Goal: Transaction & Acquisition: Register for event/course

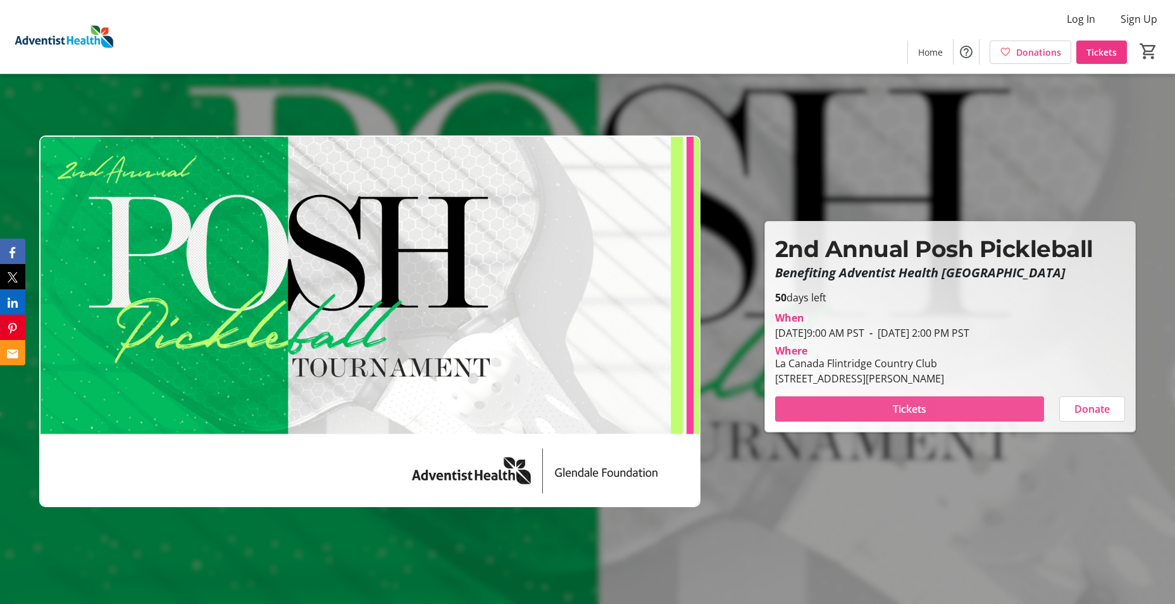
click at [1008, 411] on span at bounding box center [909, 409] width 269 height 30
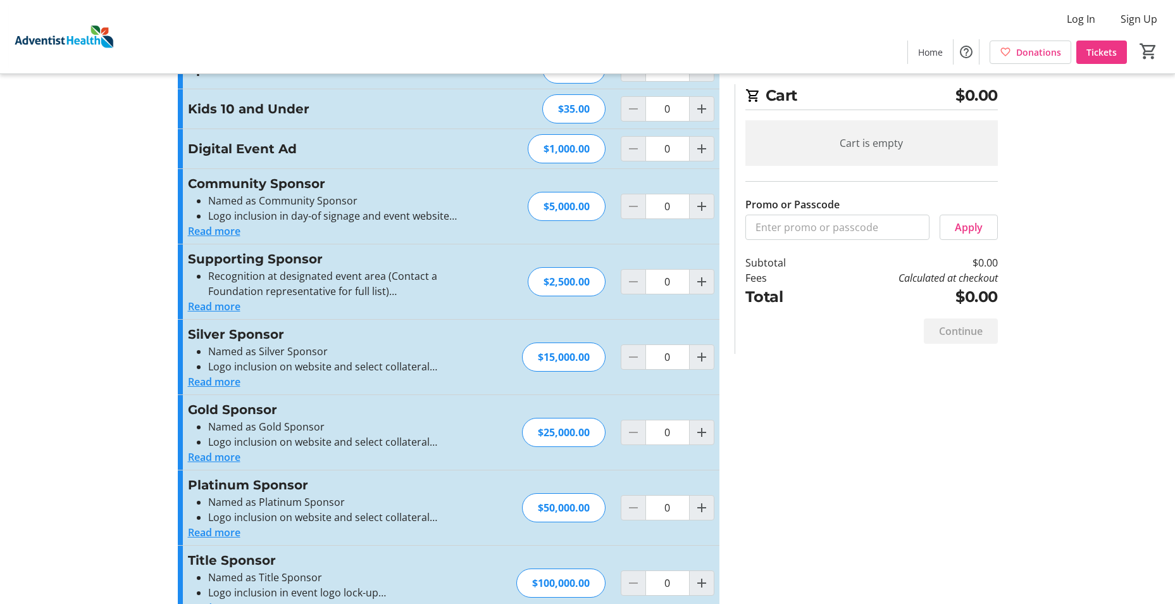
scroll to position [24, 0]
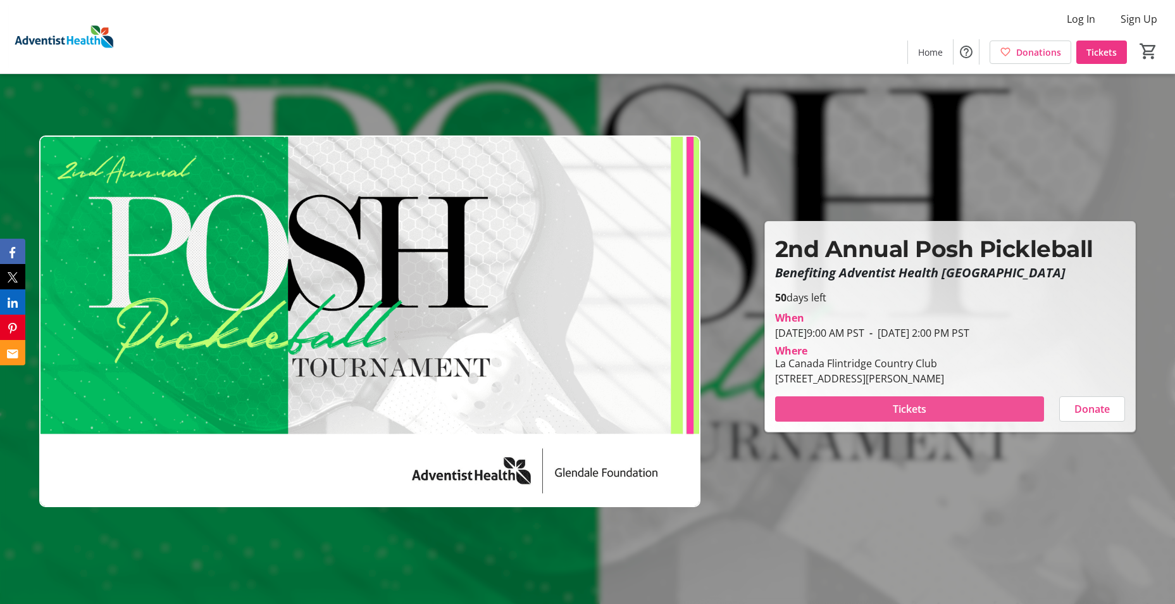
click at [884, 415] on span at bounding box center [909, 409] width 269 height 30
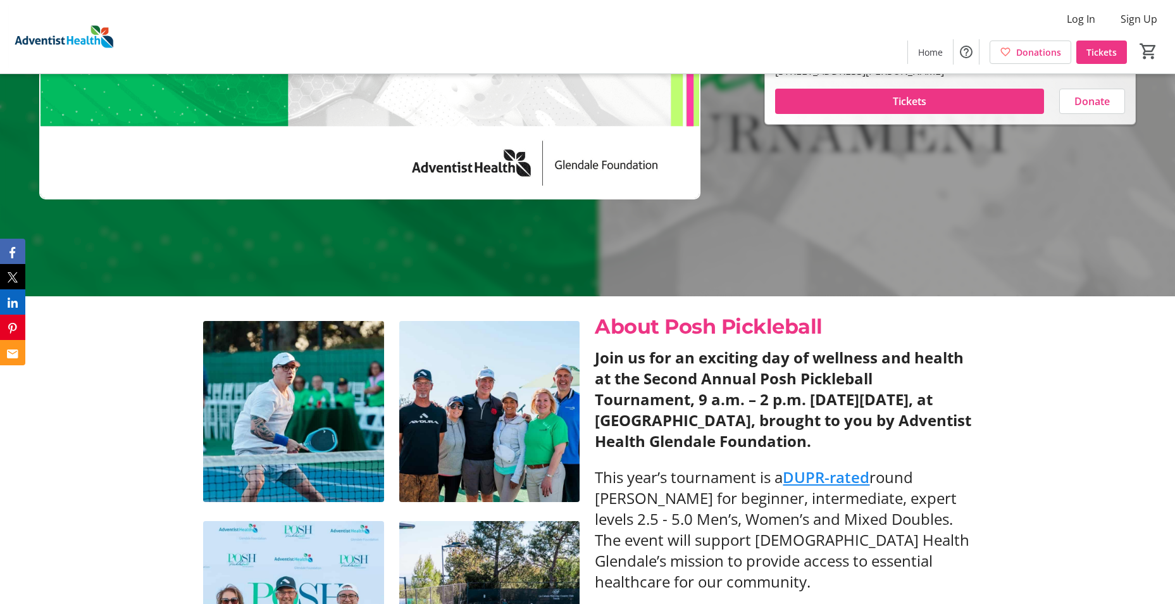
scroll to position [537, 0]
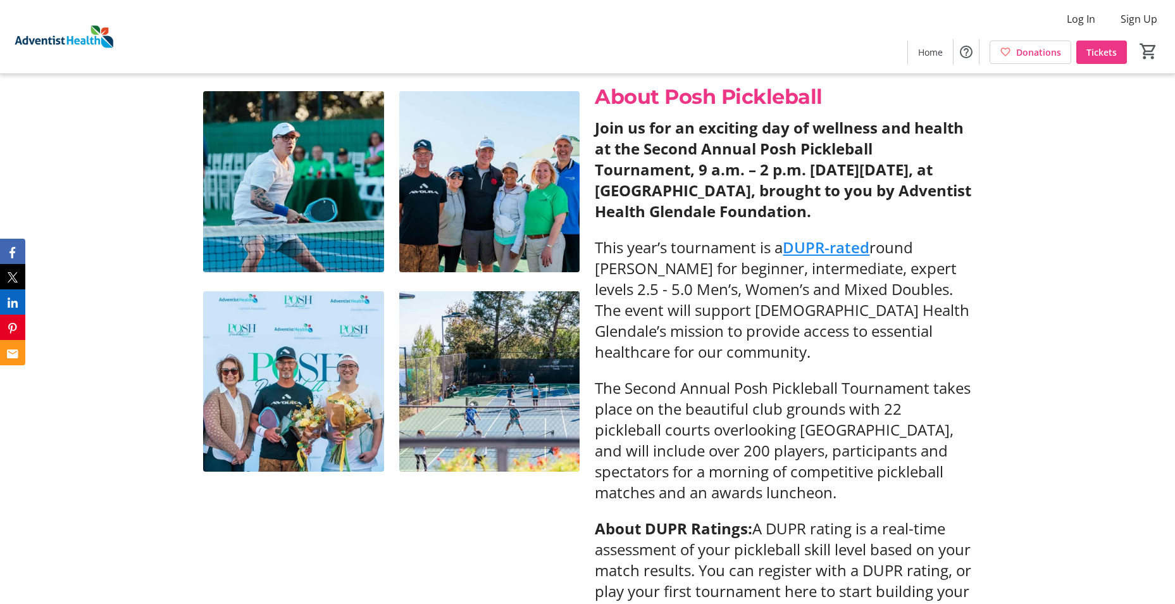
click at [449, 253] on img at bounding box center [489, 181] width 181 height 181
click at [492, 180] on img at bounding box center [489, 181] width 181 height 181
click at [358, 200] on img at bounding box center [293, 181] width 181 height 181
click at [290, 306] on img at bounding box center [293, 381] width 181 height 181
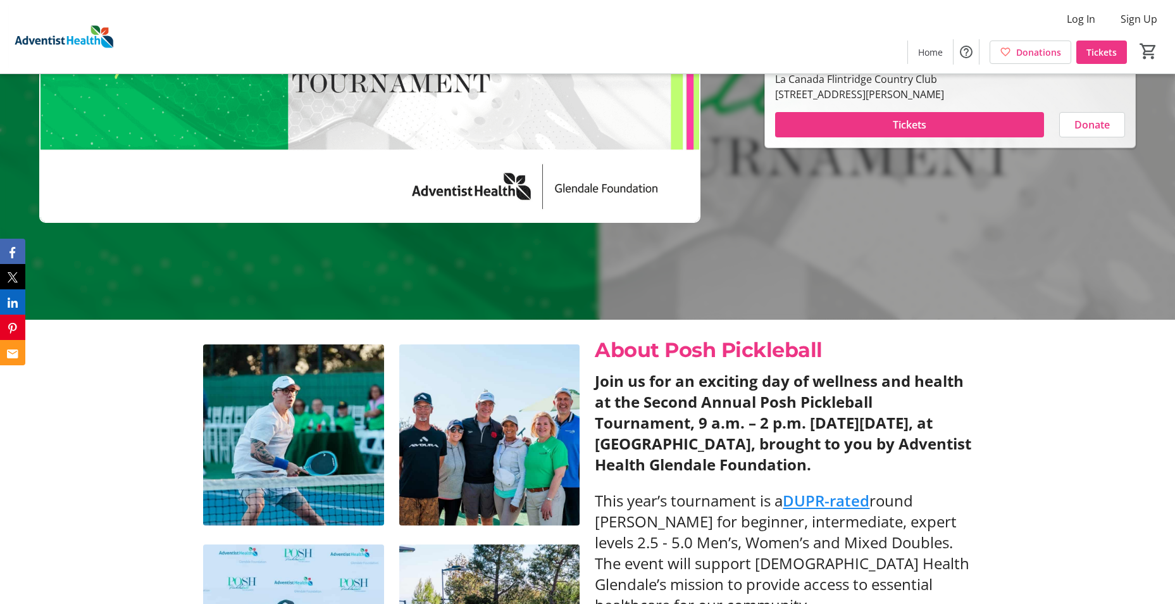
scroll to position [348, 0]
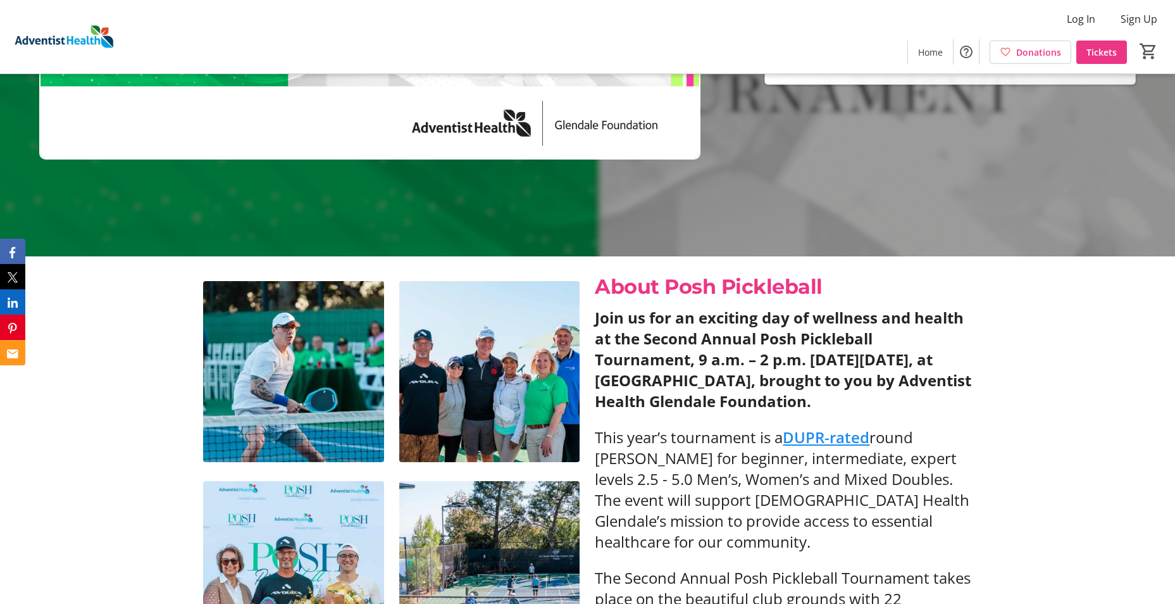
click at [874, 411] on p "Join us for an exciting day of wellness and health at the Second Annual Posh Pi…" at bounding box center [783, 359] width 377 height 104
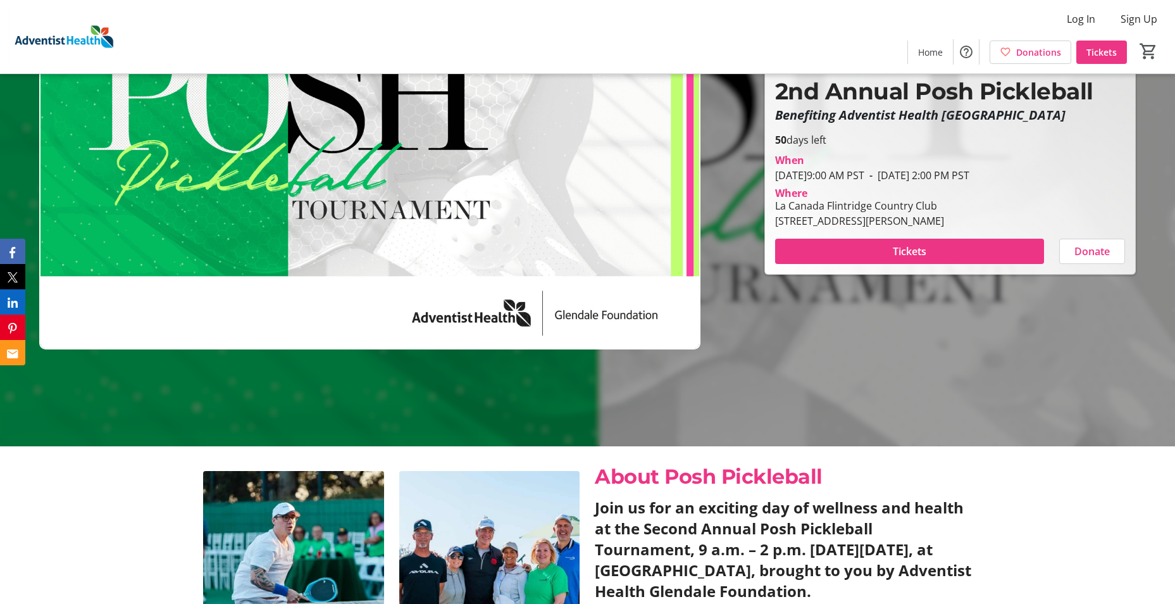
scroll to position [0, 0]
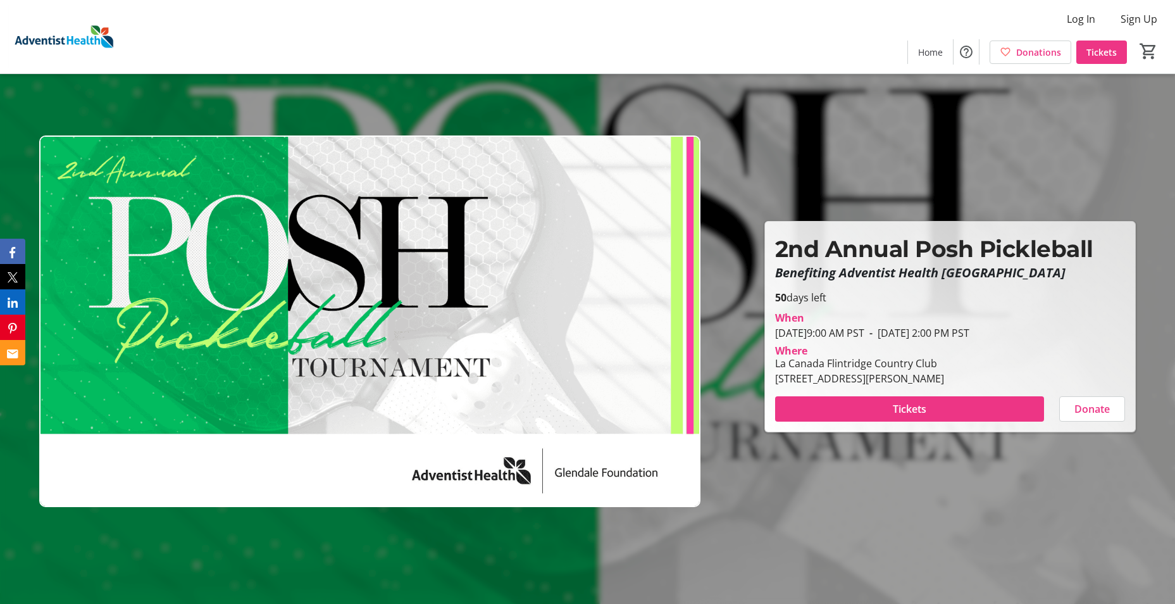
click at [885, 315] on div "When" at bounding box center [950, 317] width 350 height 15
click at [1096, 55] on span "Tickets" at bounding box center [1102, 52] width 30 height 13
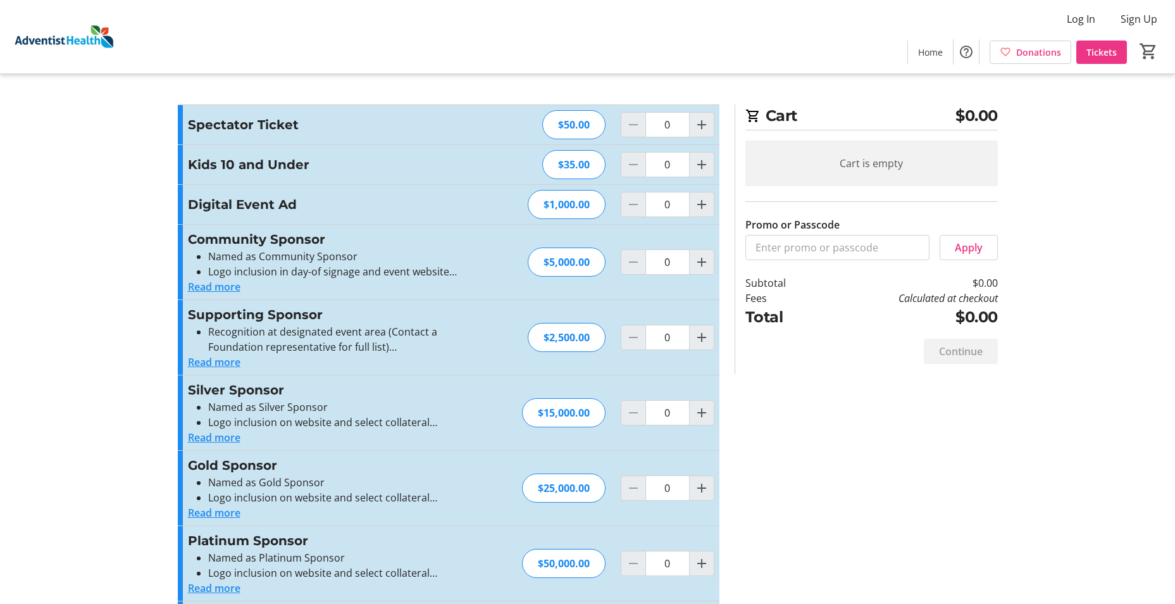
click at [527, 130] on div "Spectator Ticket $50.00 0" at bounding box center [449, 124] width 542 height 39
click at [419, 171] on h3 "Kids 10 and Under" at bounding box center [326, 164] width 277 height 19
